Goal: Task Accomplishment & Management: Use online tool/utility

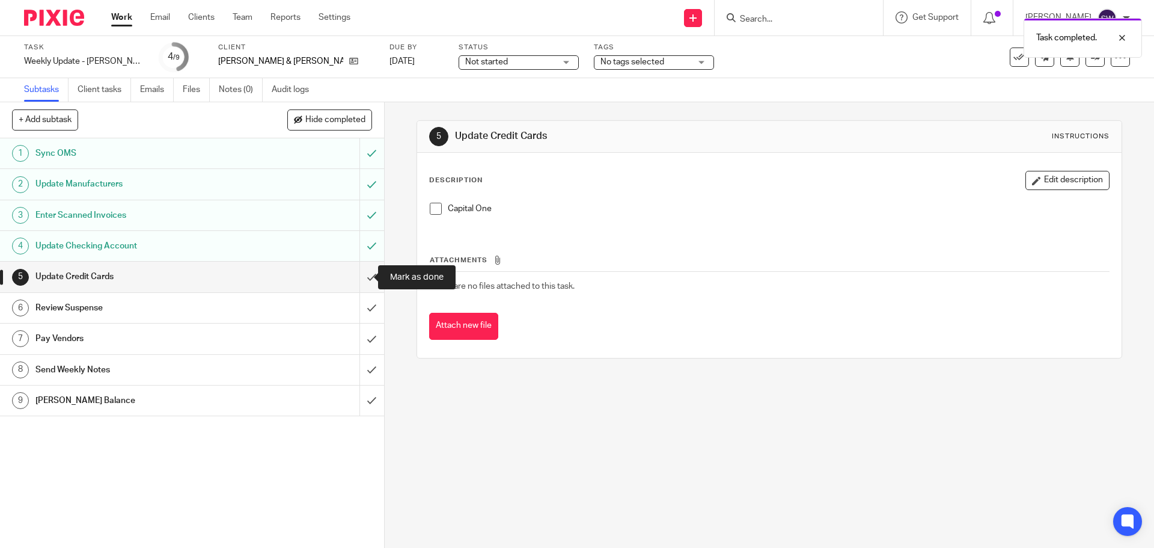
click at [361, 281] on input "submit" at bounding box center [192, 277] width 384 height 30
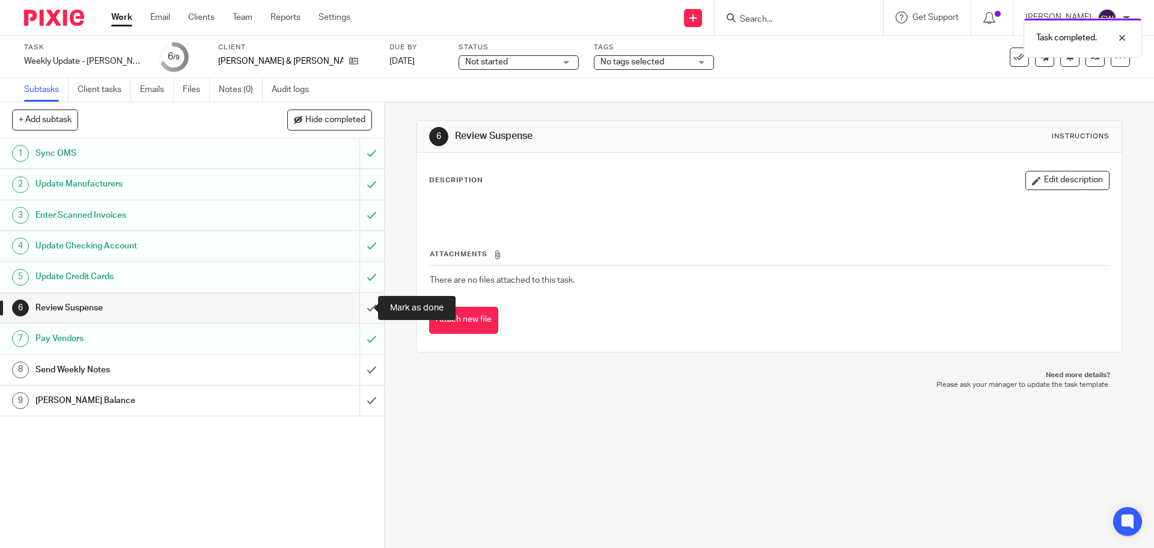
click at [363, 313] on input "submit" at bounding box center [192, 308] width 384 height 30
